Goal: Transaction & Acquisition: Download file/media

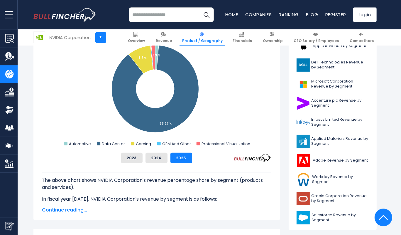
scroll to position [190, 0]
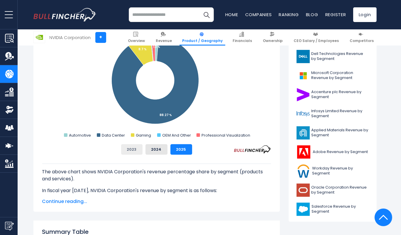
click at [131, 153] on button "2023" at bounding box center [131, 149] width 21 height 11
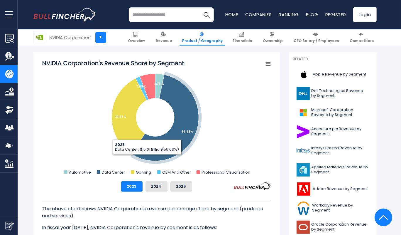
scroll to position [152, 0]
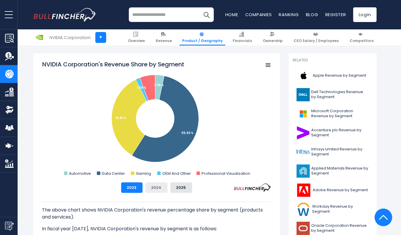
click at [160, 192] on button "2024" at bounding box center [156, 187] width 22 height 11
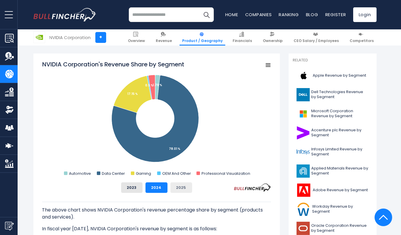
click at [175, 189] on button "2025" at bounding box center [181, 187] width 22 height 11
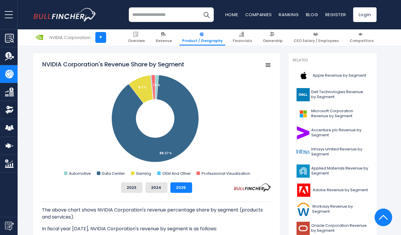
click at [121, 191] on div "2023 2024 2025" at bounding box center [156, 187] width 229 height 11
click at [131, 192] on button "2023" at bounding box center [131, 187] width 21 height 11
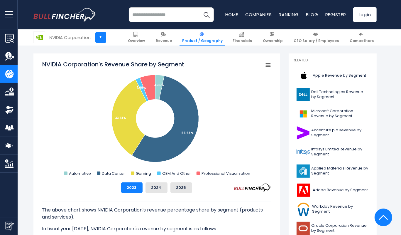
click at [267, 64] on icon "NVIDIA Corporation's Revenue Share by Segment" at bounding box center [268, 65] width 4 height 3
click at [266, 65] on icon "NVIDIA Corporation's Revenue Share by Segment" at bounding box center [268, 65] width 4 height 3
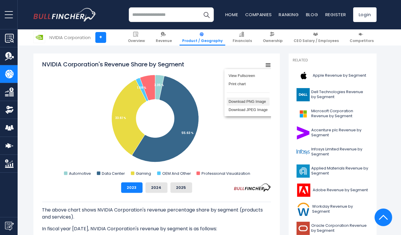
click at [250, 103] on li "Download PNG Image" at bounding box center [248, 101] width 43 height 8
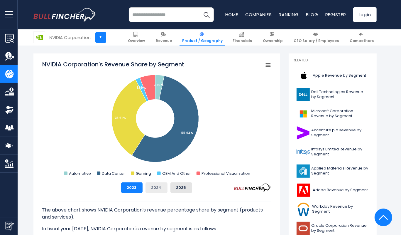
click at [156, 186] on button "2024" at bounding box center [156, 187] width 22 height 11
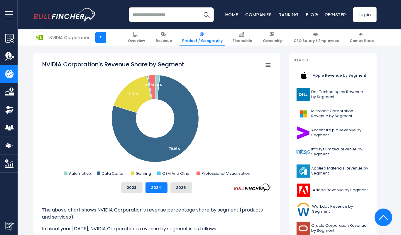
click at [270, 66] on g "Chart context menu" at bounding box center [268, 65] width 8 height 8
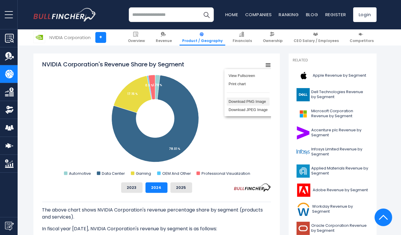
click at [257, 101] on li "Download PNG Image" at bounding box center [248, 101] width 43 height 8
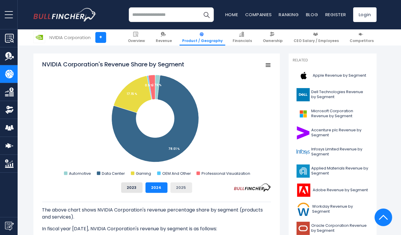
click at [184, 187] on button "2025" at bounding box center [181, 187] width 22 height 11
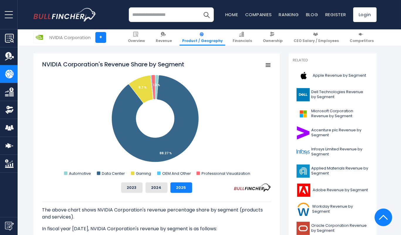
click at [267, 64] on g "Chart context menu" at bounding box center [268, 65] width 8 height 8
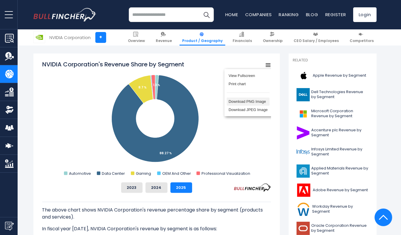
click at [262, 105] on li "Download PNG Image" at bounding box center [248, 101] width 43 height 8
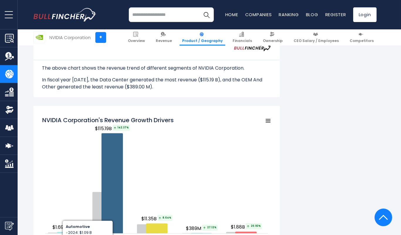
scroll to position [646, 0]
